Goal: Information Seeking & Learning: Understand process/instructions

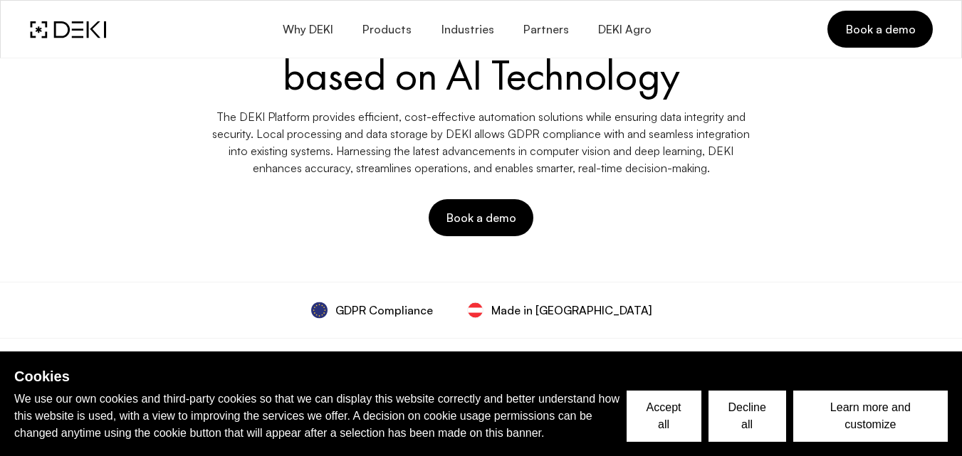
scroll to position [90, 0]
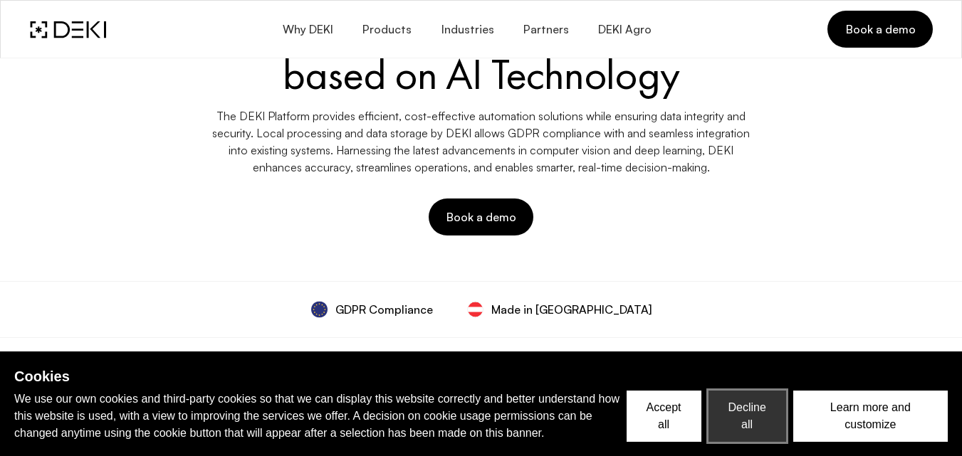
click at [749, 421] on button "Decline all" at bounding box center [747, 416] width 78 height 51
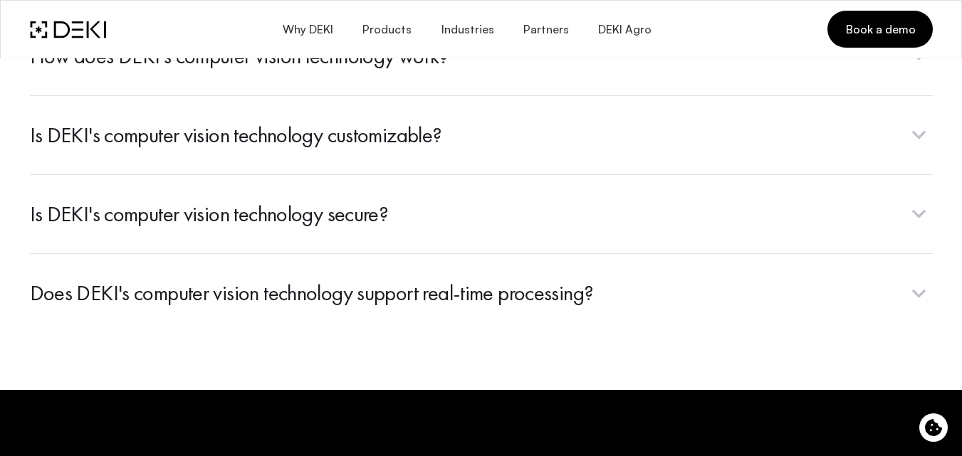
scroll to position [5598, 0]
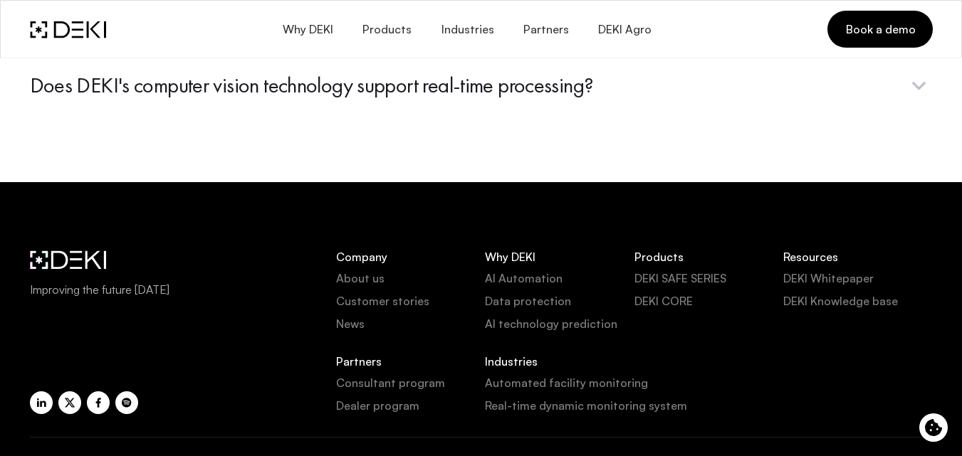
scroll to position [5930, 0]
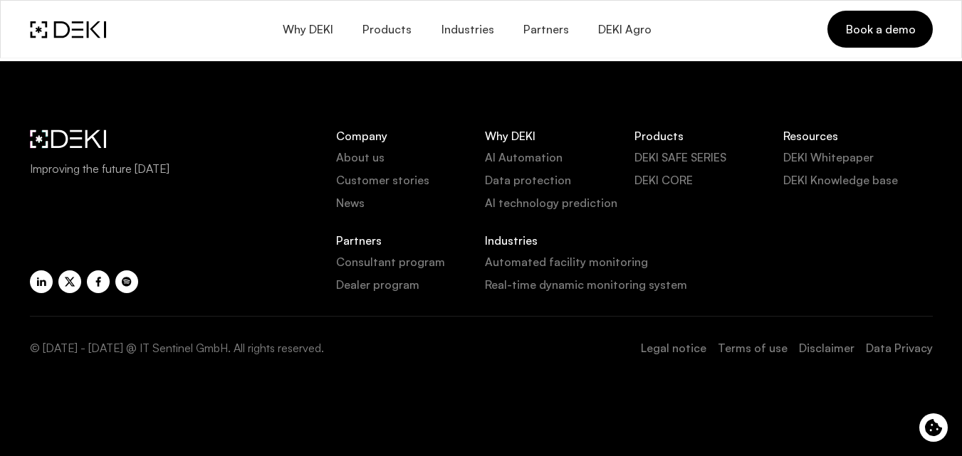
click at [879, 348] on link "Data Privacy" at bounding box center [899, 348] width 67 height 17
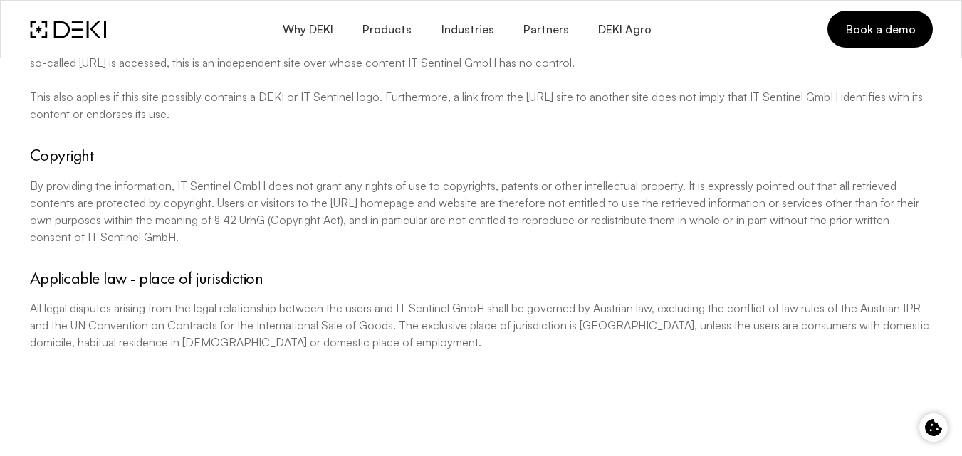
scroll to position [306, 0]
click at [563, 144] on div "IT Sentinel GmbH guarantees that the content on [URL] is carefully entered and …" at bounding box center [481, 147] width 920 height 474
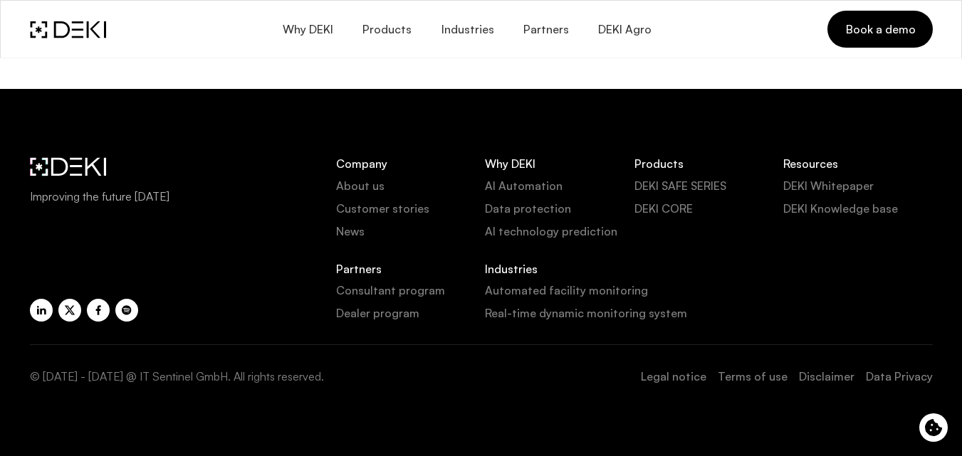
scroll to position [689, 0]
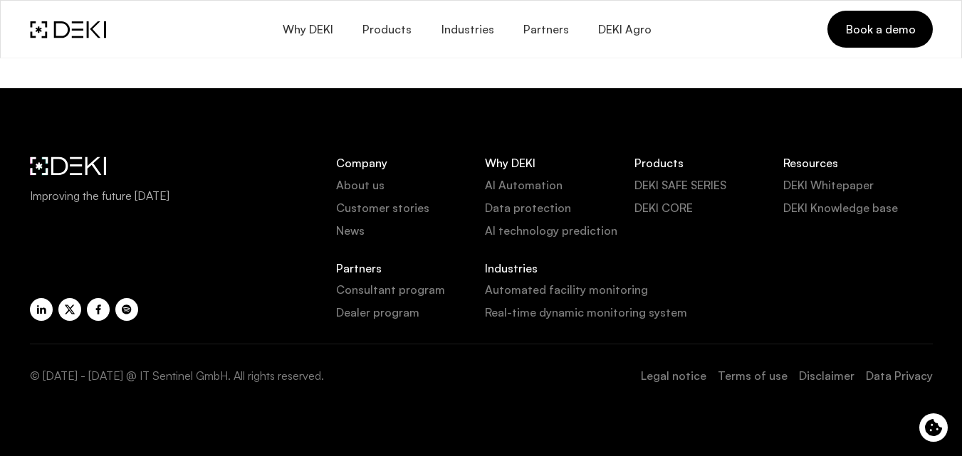
click at [701, 376] on link "Legal notice" at bounding box center [673, 375] width 65 height 17
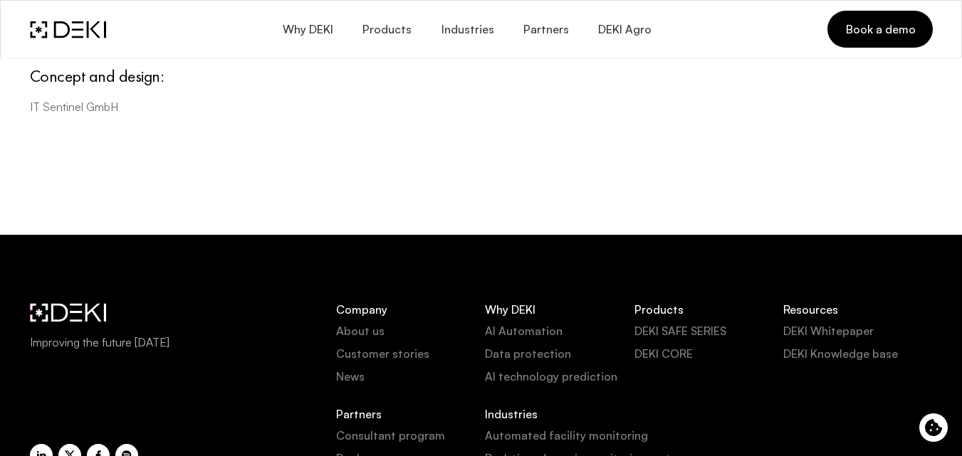
scroll to position [704, 0]
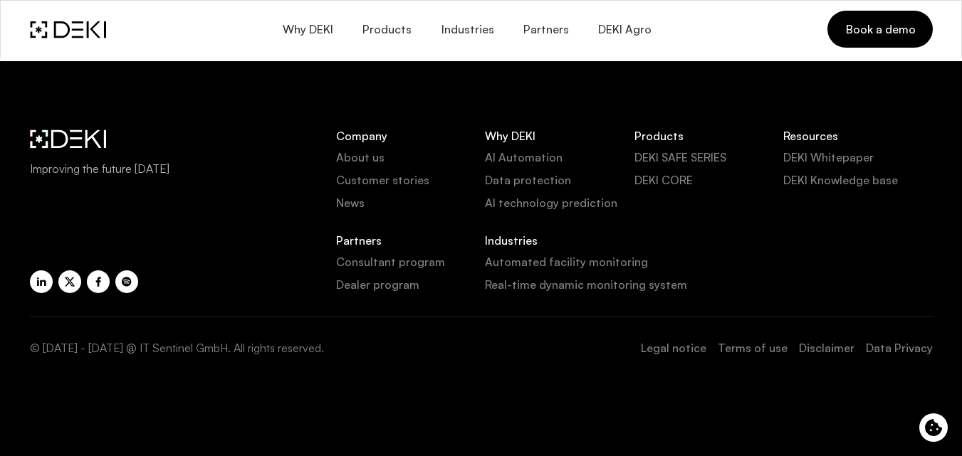
click at [782, 355] on link "Terms of use" at bounding box center [753, 348] width 70 height 17
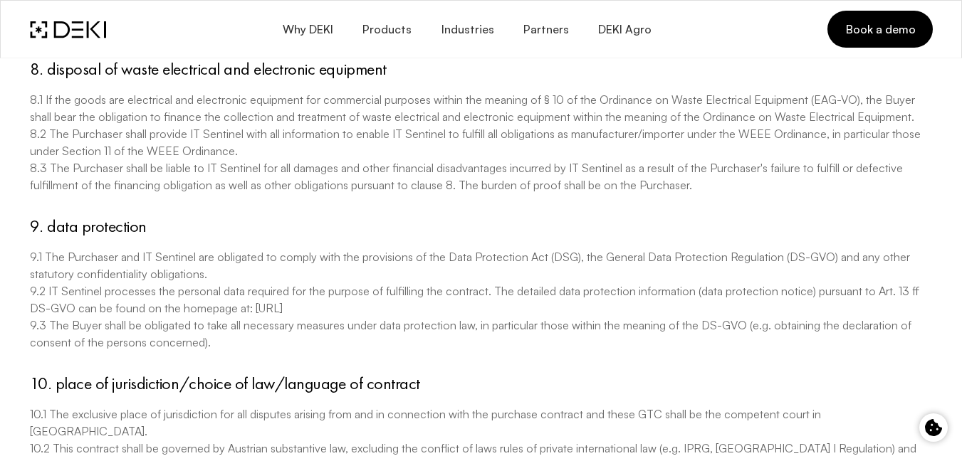
scroll to position [2443, 0]
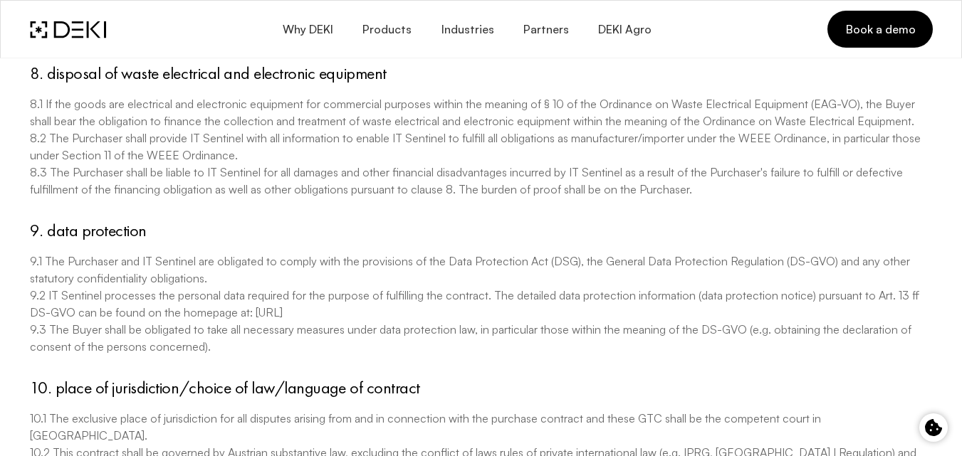
click at [501, 68] on h4 "8. disposal of waste electrical and electronic equipment" at bounding box center [481, 73] width 903 height 21
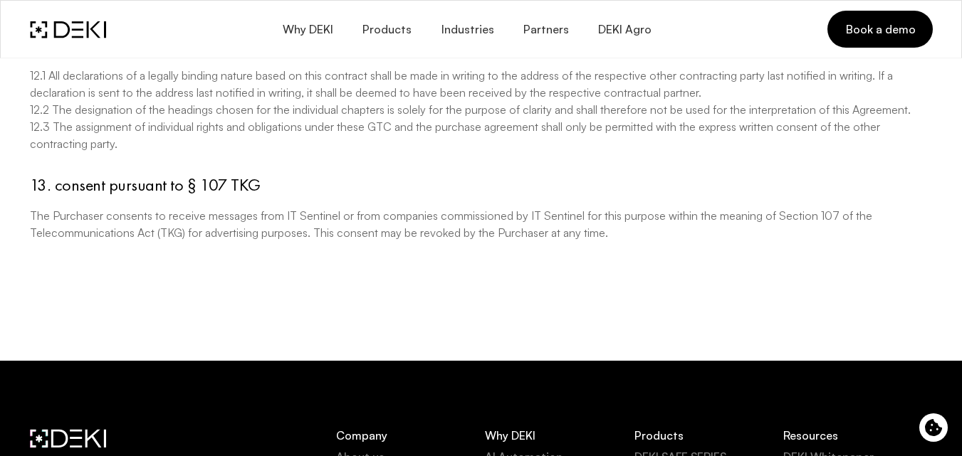
scroll to position [3315, 0]
